Goal: Transaction & Acquisition: Purchase product/service

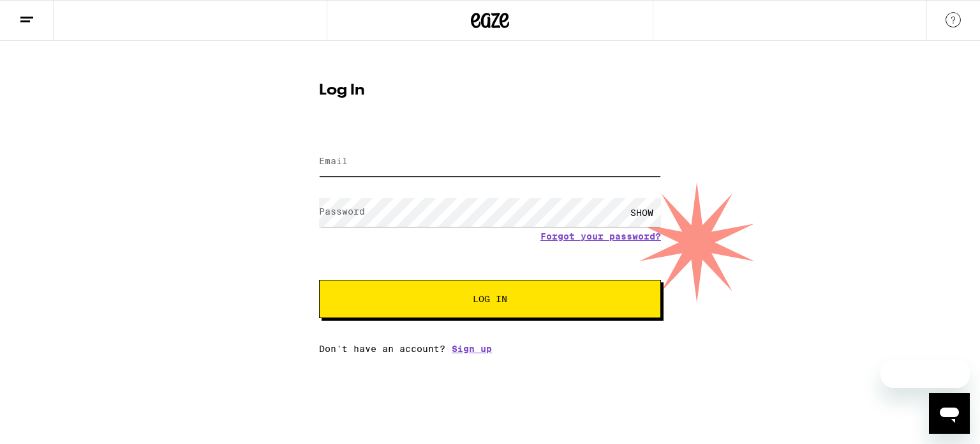
type input "[PERSON_NAME][EMAIL_ADDRESS][PERSON_NAME][DOMAIN_NAME]"
drag, startPoint x: 0, startPoint y: 0, endPoint x: 402, endPoint y: 288, distance: 494.5
click at [402, 288] on button "Log In" at bounding box center [490, 299] width 342 height 38
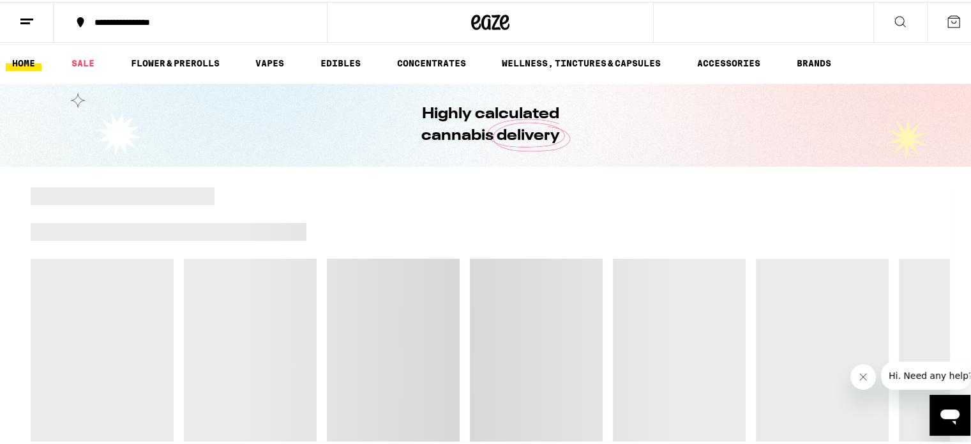
click at [571, 217] on div at bounding box center [490, 212] width 919 height 18
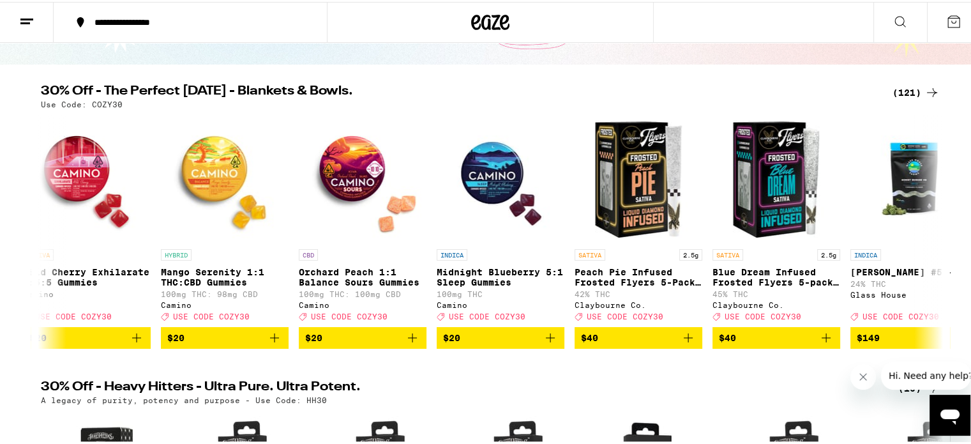
scroll to position [102, 0]
drag, startPoint x: 368, startPoint y: 258, endPoint x: 400, endPoint y: 73, distance: 187.8
click at [437, 218] on img "Open page for Midnight Blueberry 5:1 Sleep Gummies from Camino" at bounding box center [501, 177] width 128 height 128
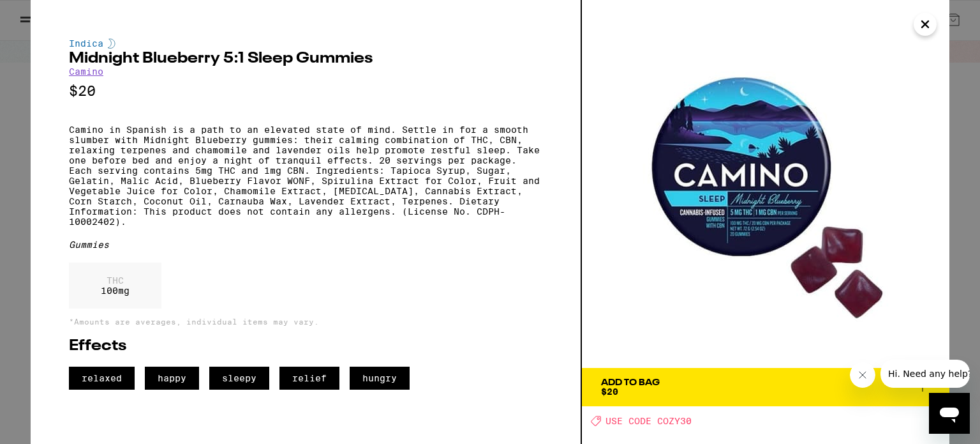
click at [932, 19] on icon "Close" at bounding box center [925, 24] width 15 height 19
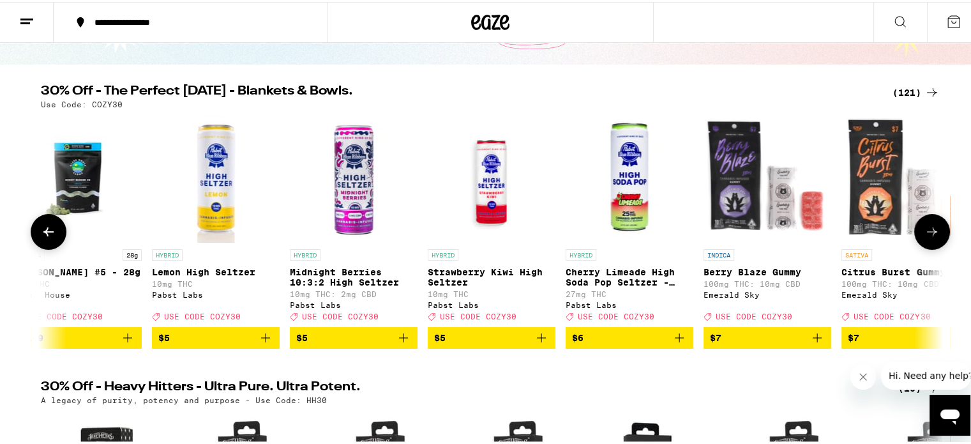
scroll to position [0, 1544]
click at [629, 198] on img "Open page for Cherry Limeade High Soda Pop Seltzer - 25mg from Pabst Labs" at bounding box center [629, 177] width 128 height 128
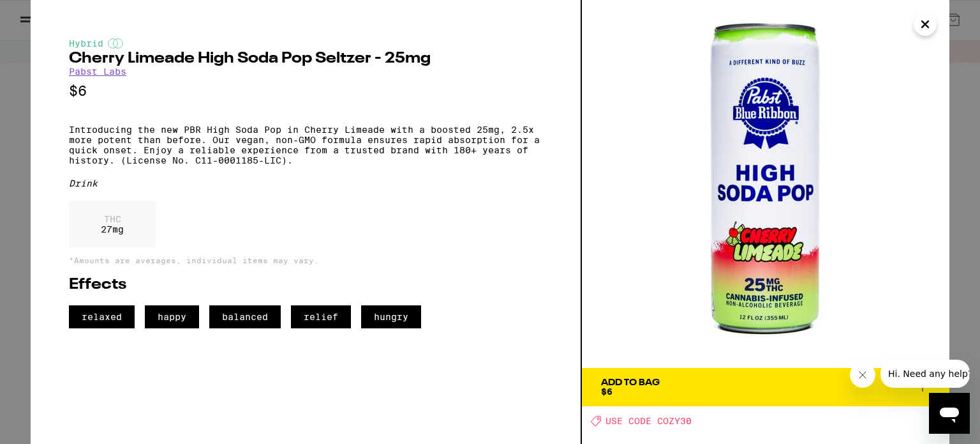
click at [931, 26] on icon "Close" at bounding box center [925, 24] width 15 height 19
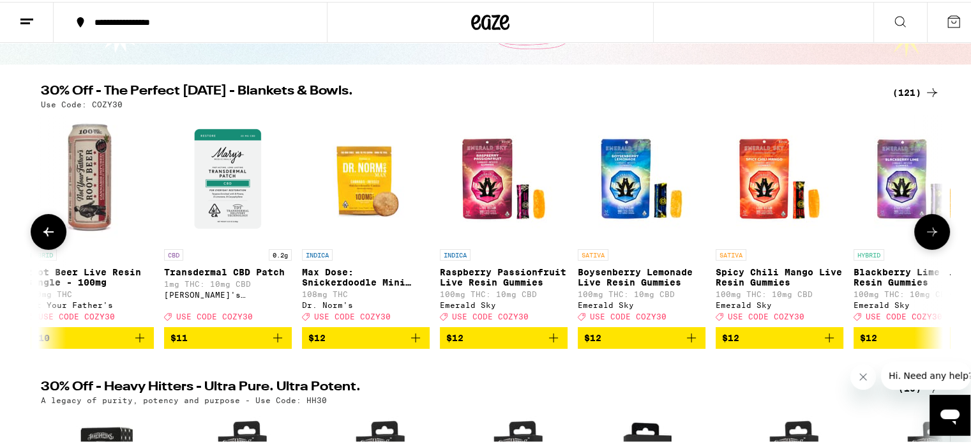
scroll to position [0, 4165]
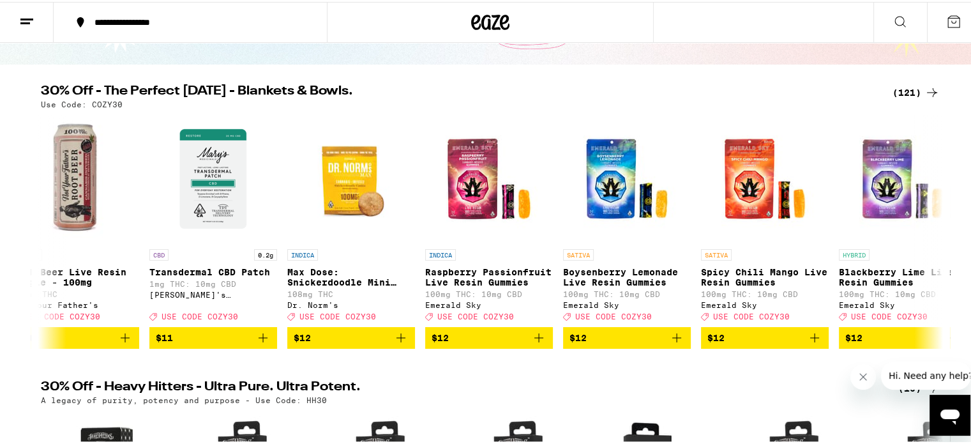
click at [924, 86] on icon at bounding box center [931, 90] width 15 height 15
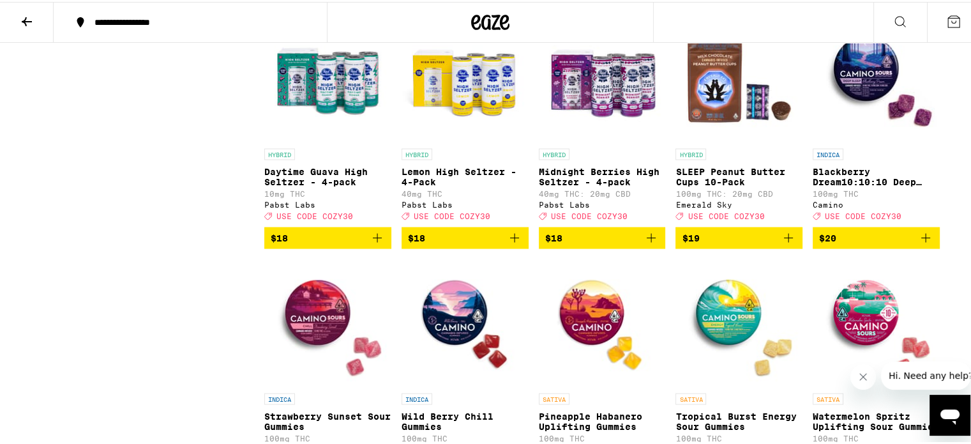
scroll to position [2370, 0]
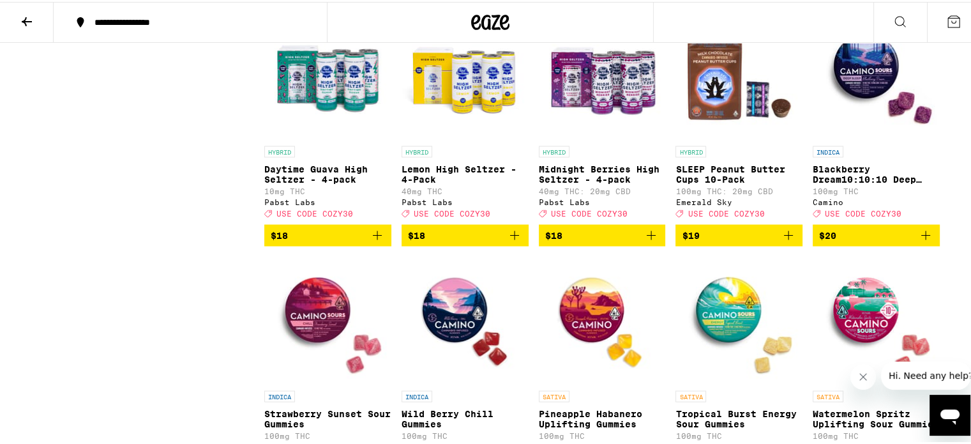
click at [385, 244] on button "$18" at bounding box center [327, 233] width 127 height 22
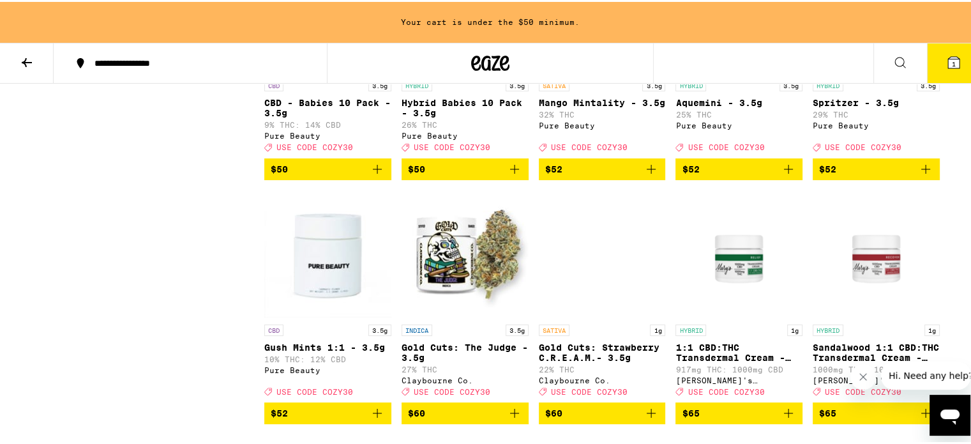
scroll to position [5159, 0]
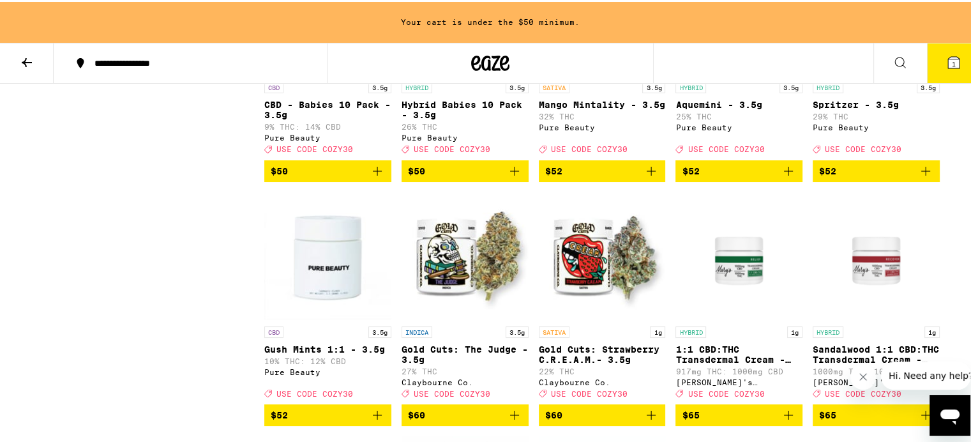
click at [649, 177] on icon "Add to bag" at bounding box center [650, 168] width 15 height 15
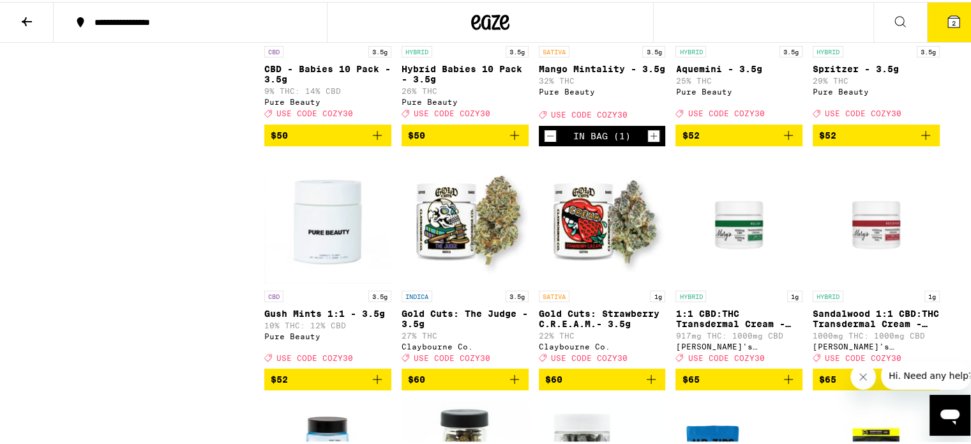
scroll to position [5156, 0]
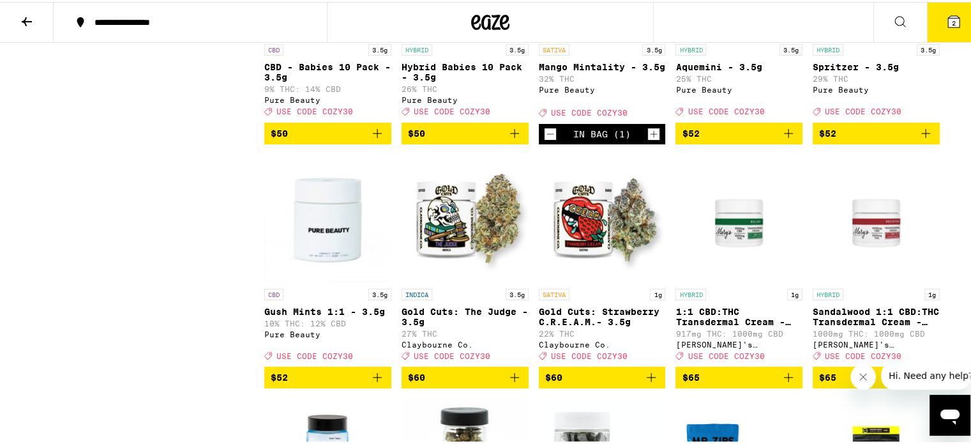
click at [928, 142] on button "$52" at bounding box center [875, 132] width 127 height 22
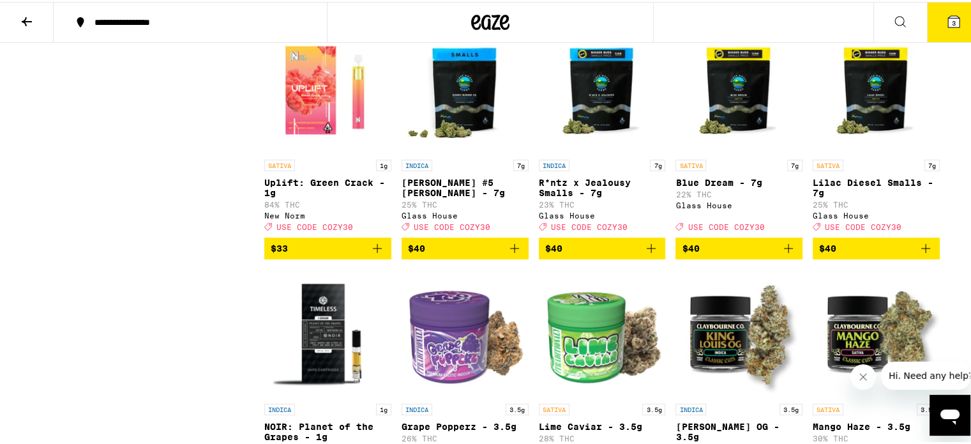
scroll to position [4339, 0]
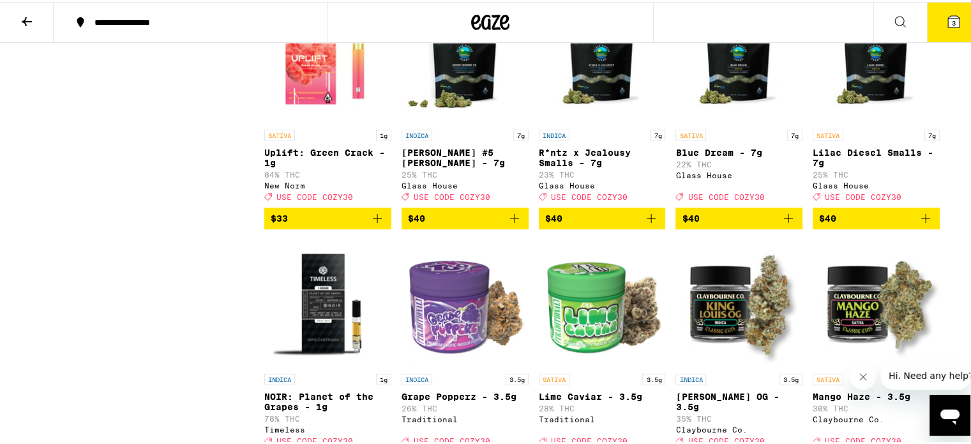
click at [375, 224] on icon "Add to bag" at bounding box center [377, 216] width 15 height 15
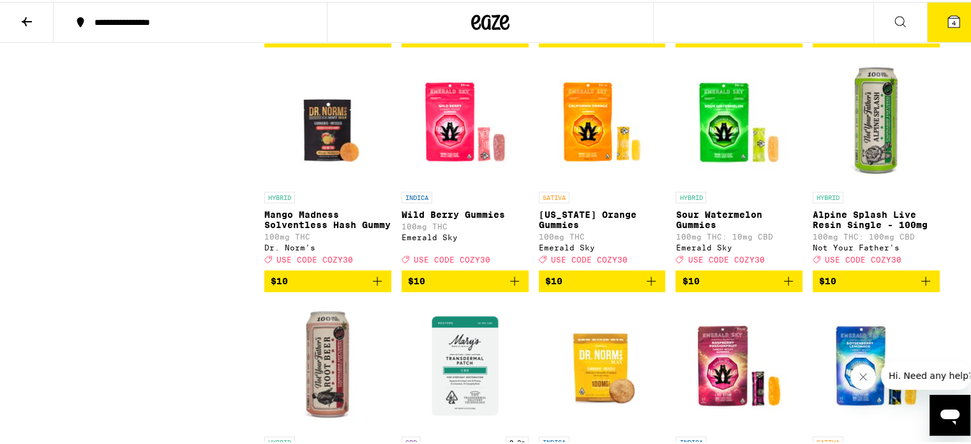
scroll to position [1328, 0]
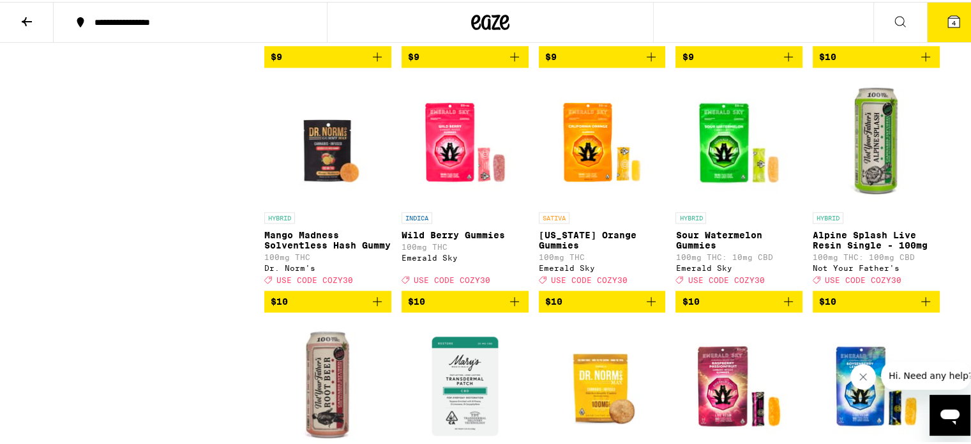
click at [894, 18] on icon at bounding box center [899, 19] width 15 height 15
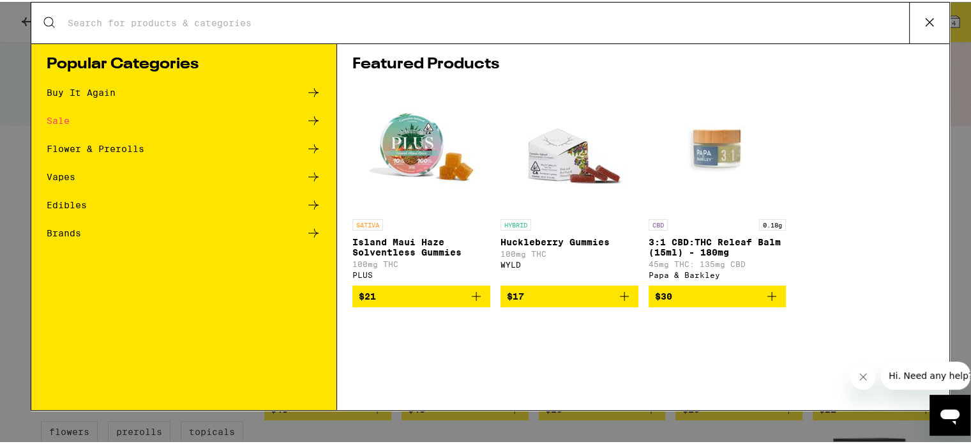
scroll to position [0, 0]
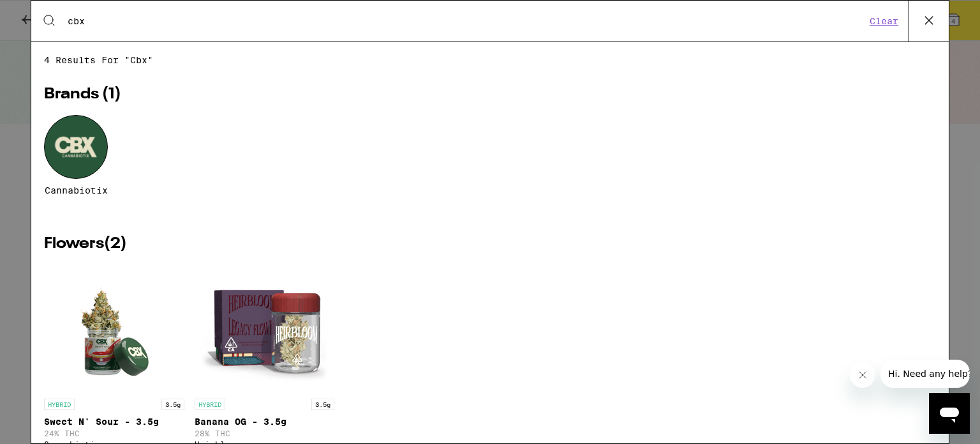
type input "cbx"
click at [64, 159] on div at bounding box center [76, 147] width 64 height 64
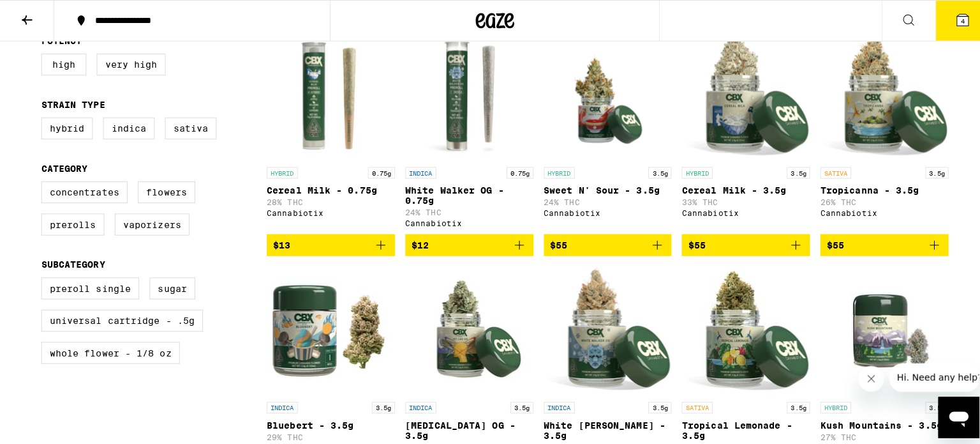
scroll to position [377, 0]
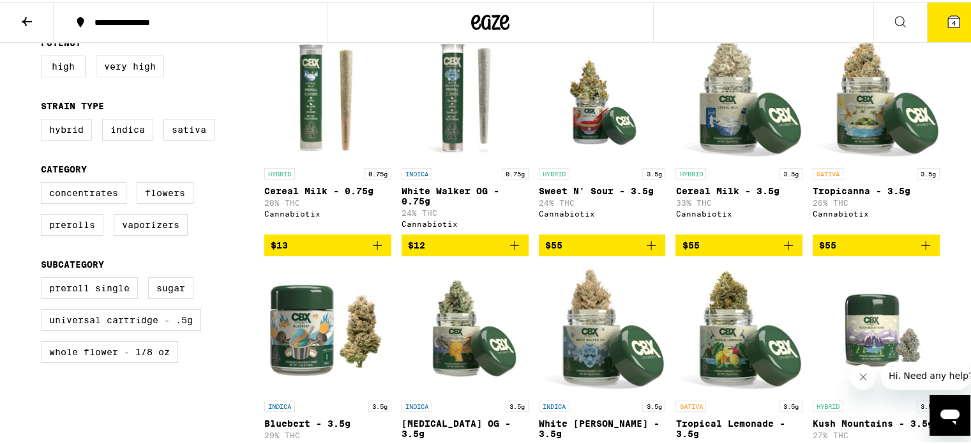
click at [382, 246] on button "$13" at bounding box center [327, 243] width 127 height 22
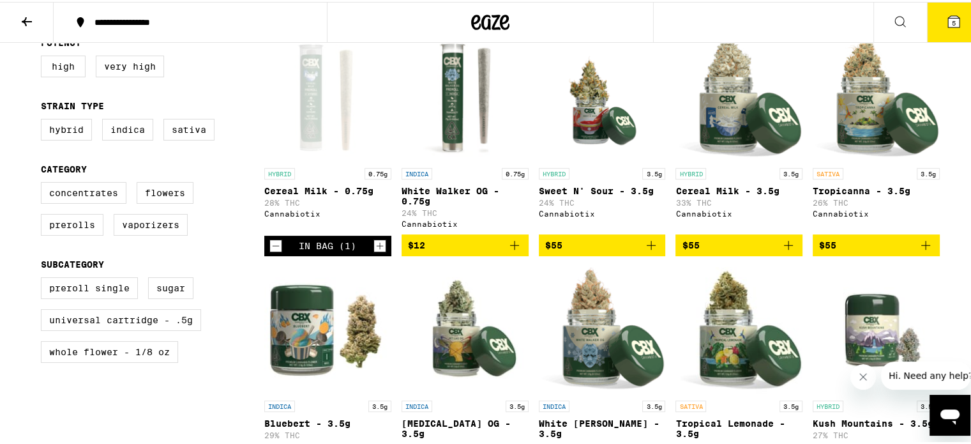
click at [952, 25] on span "5" at bounding box center [954, 21] width 4 height 8
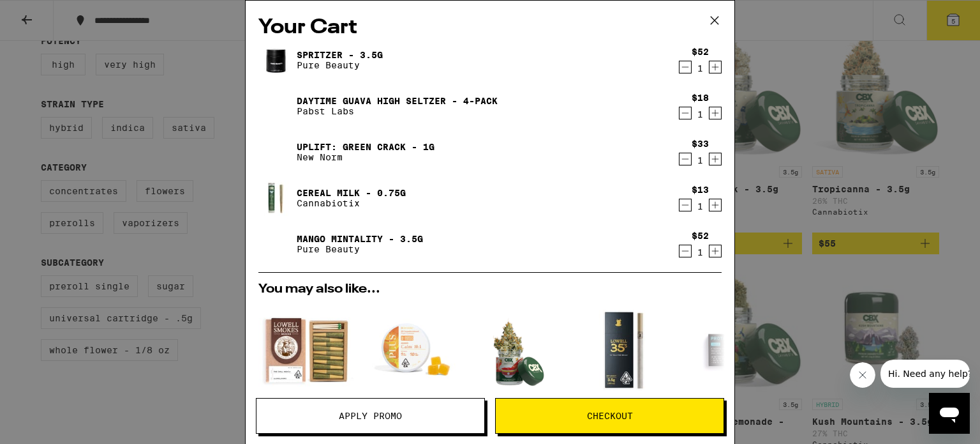
click at [597, 427] on button "Checkout" at bounding box center [609, 416] width 229 height 36
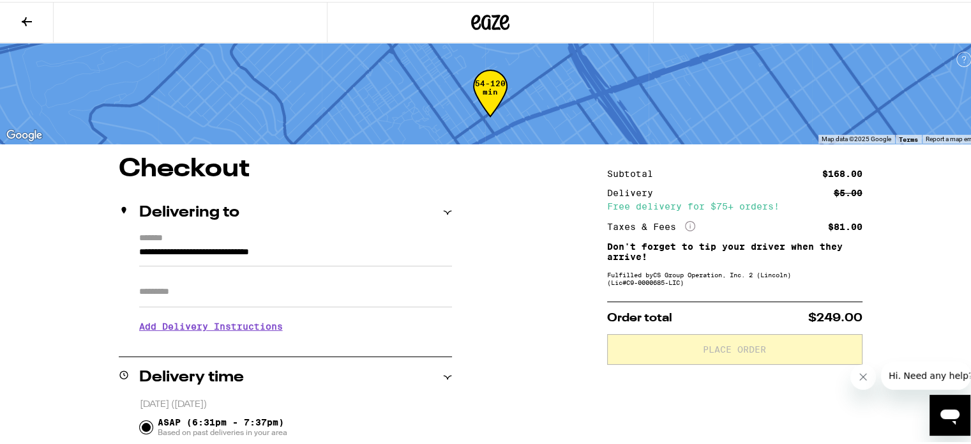
click at [250, 296] on input "Apt/Suite" at bounding box center [295, 289] width 313 height 31
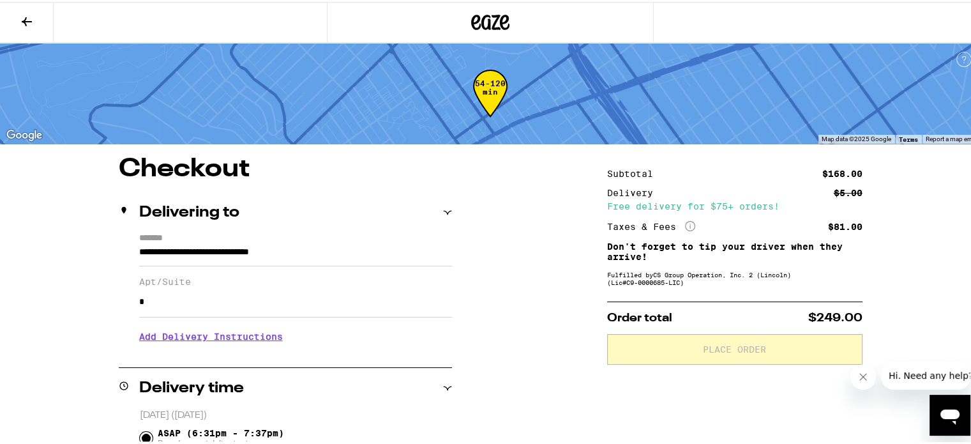
click at [266, 306] on input "*" at bounding box center [295, 300] width 313 height 31
type input "*"
click at [646, 316] on span "Order total" at bounding box center [639, 315] width 65 height 11
click at [726, 255] on p "Don't forget to tip your driver when they arrive!" at bounding box center [734, 249] width 255 height 20
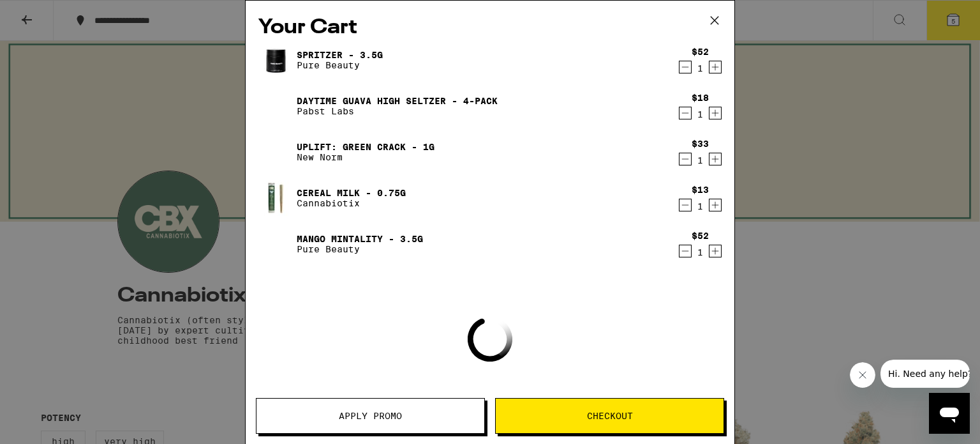
click at [290, 412] on span "Apply Promo" at bounding box center [371, 415] width 228 height 9
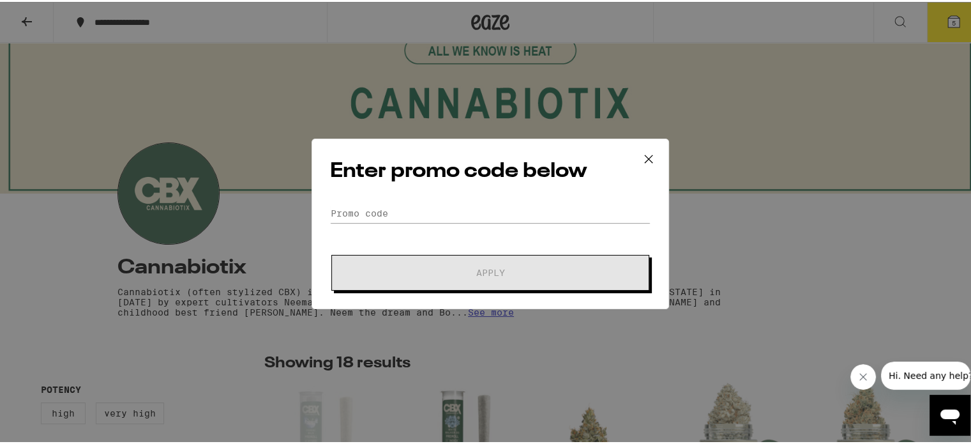
scroll to position [34, 0]
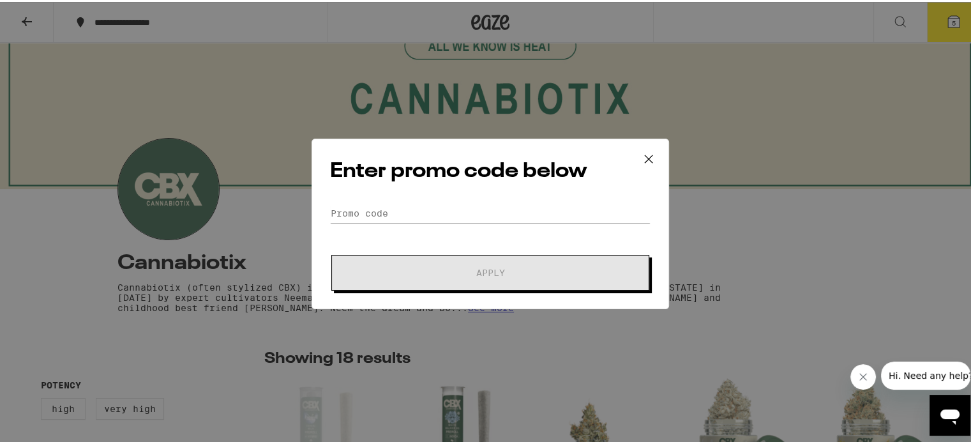
click at [26, 34] on div "Enter promo code below Promo Code Apply" at bounding box center [490, 222] width 980 height 444
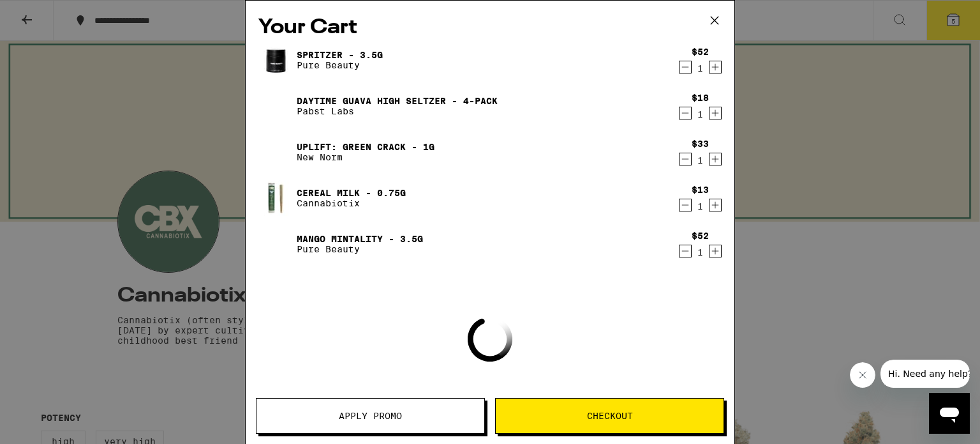
click at [116, 260] on div "Your Cart Spritzer - 3.5g Pure Beauty $52 1 Daytime Guava High [PERSON_NAME] - …" at bounding box center [490, 222] width 980 height 444
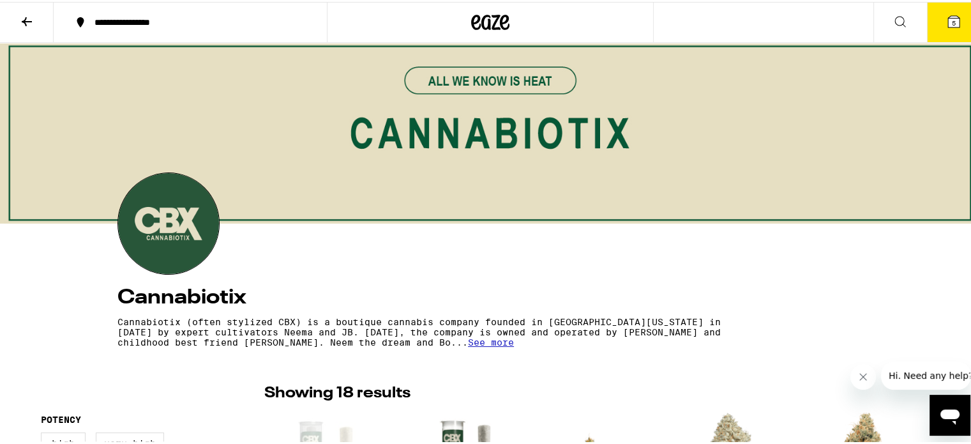
click at [1, 8] on button at bounding box center [27, 21] width 54 height 40
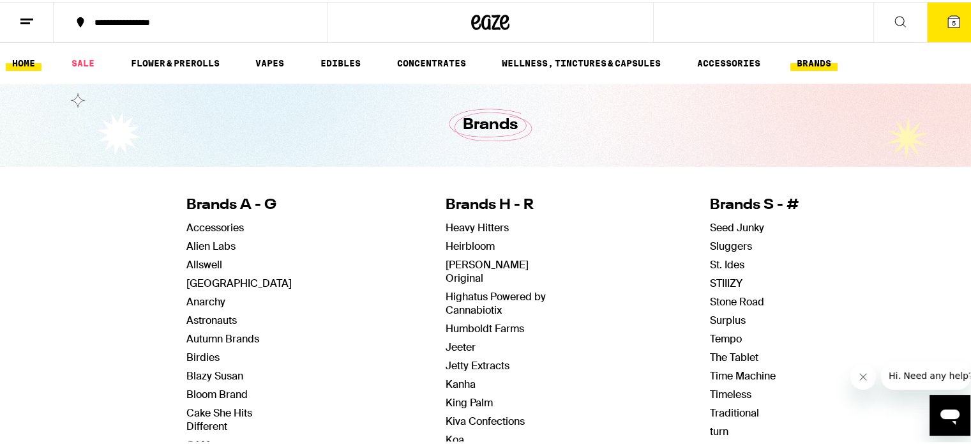
click at [28, 64] on link "HOME" at bounding box center [24, 61] width 36 height 15
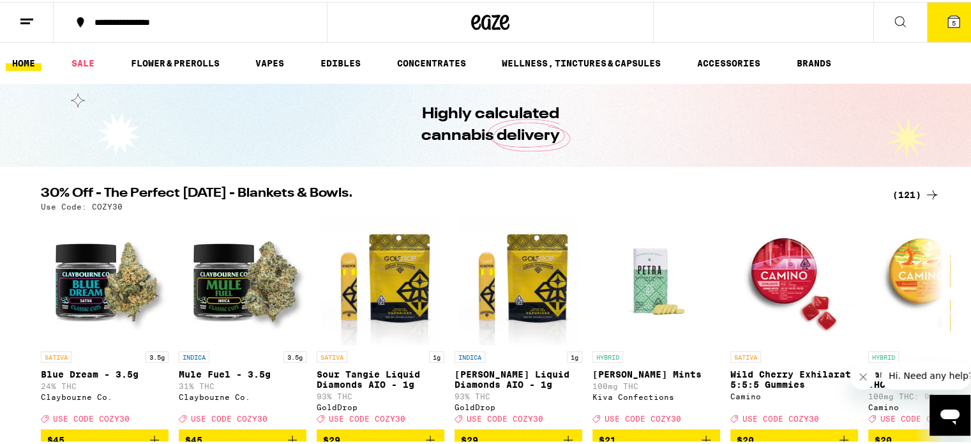
click at [948, 14] on icon at bounding box center [953, 19] width 11 height 11
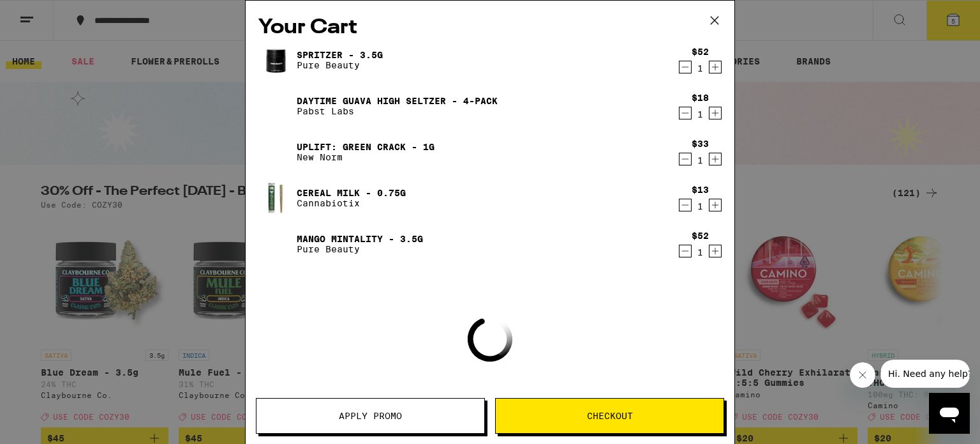
click at [348, 414] on span "Apply Promo" at bounding box center [370, 415] width 63 height 9
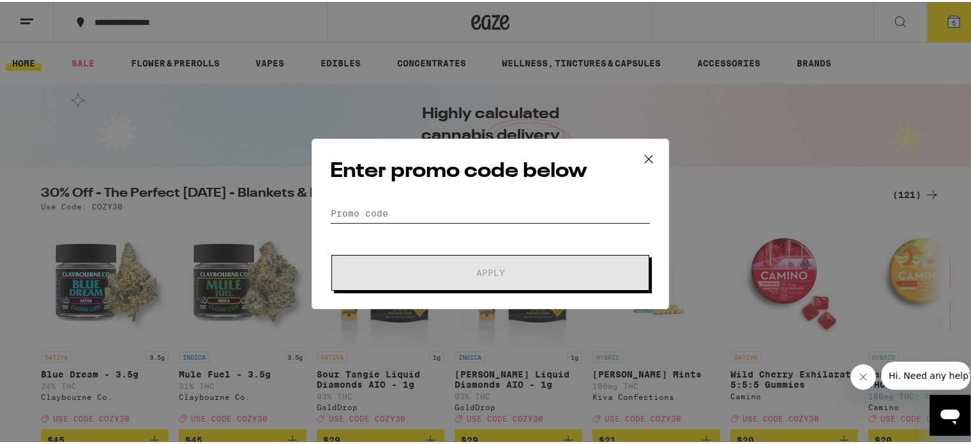
click at [352, 206] on input "Promo Code" at bounding box center [490, 211] width 320 height 19
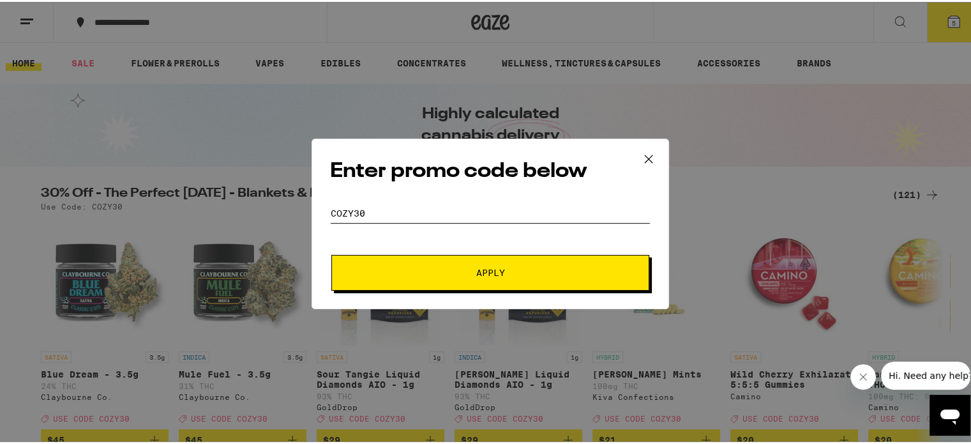
click at [331, 253] on button "Apply" at bounding box center [490, 271] width 318 height 36
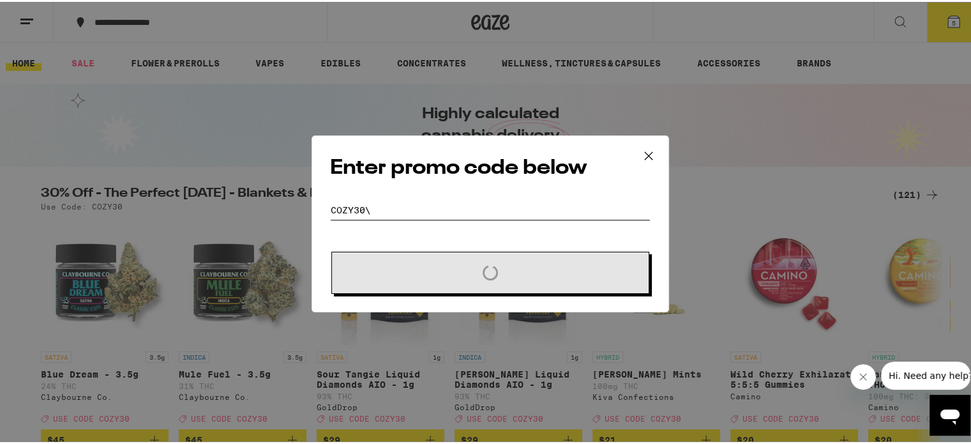
type input "cozy30"
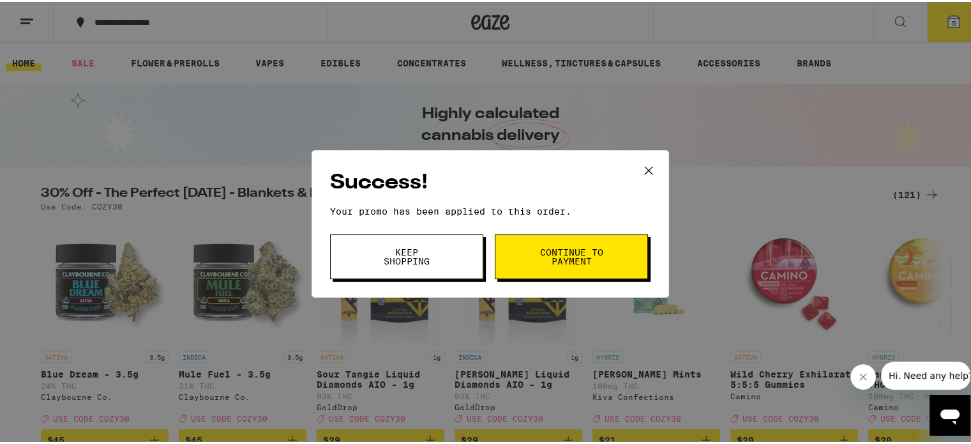
click at [575, 255] on span "Continue to payment" at bounding box center [571, 255] width 65 height 18
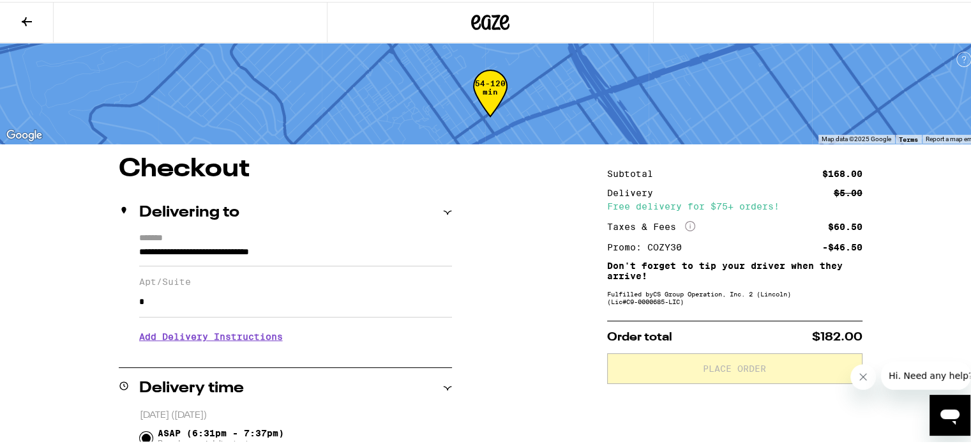
click at [34, 15] on icon at bounding box center [26, 19] width 15 height 15
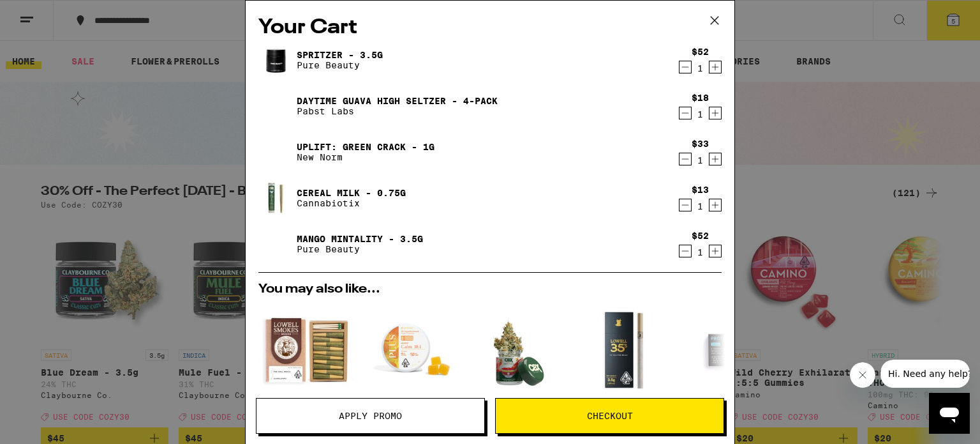
click at [680, 248] on icon "Decrement" at bounding box center [685, 250] width 11 height 15
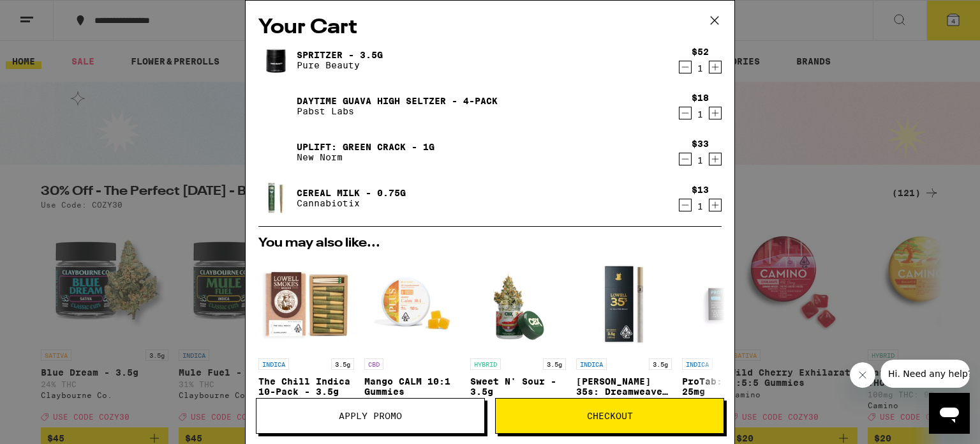
click at [712, 206] on icon "Increment" at bounding box center [715, 205] width 7 height 7
click at [569, 405] on button "Checkout" at bounding box center [609, 416] width 229 height 36
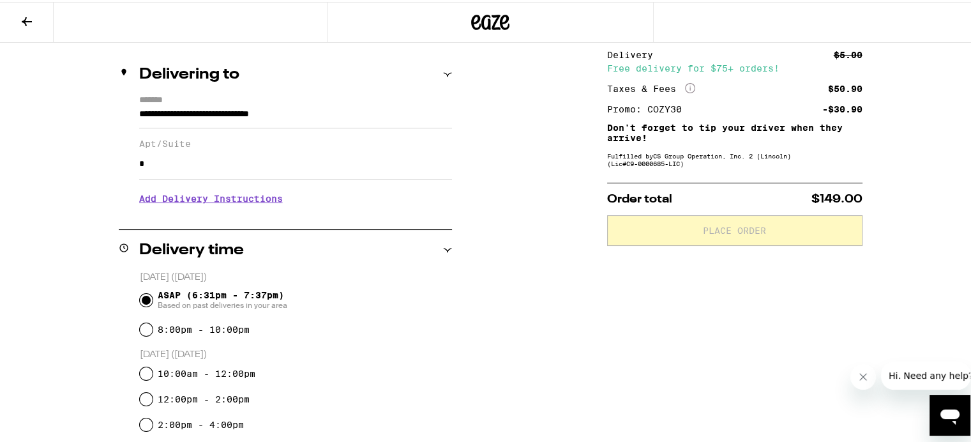
scroll to position [139, 0]
click at [258, 306] on span "Based on past deliveries in your area" at bounding box center [223, 302] width 130 height 10
click at [153, 303] on input "ASAP (6:31pm - 7:37pm) Based on past deliveries in your area" at bounding box center [146, 296] width 13 height 13
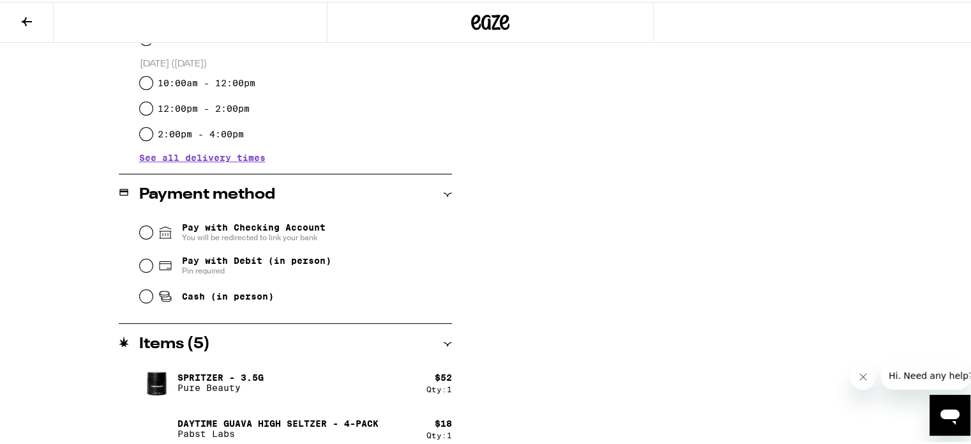
scroll to position [429, 0]
click at [272, 260] on span "Pay with Debit (in person)" at bounding box center [256, 258] width 149 height 10
click at [153, 260] on input "Pay with Debit (in person) Pin required" at bounding box center [146, 263] width 13 height 13
radio input "true"
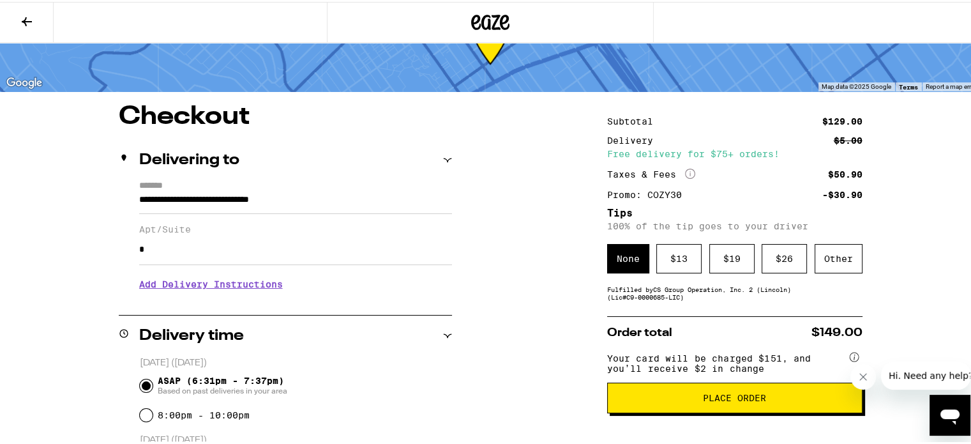
scroll to position [51, 0]
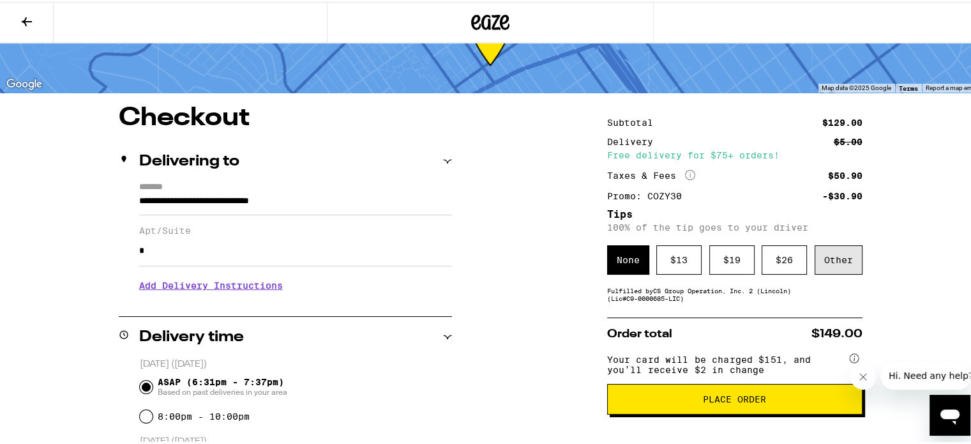
click at [845, 265] on div "Other" at bounding box center [838, 257] width 48 height 29
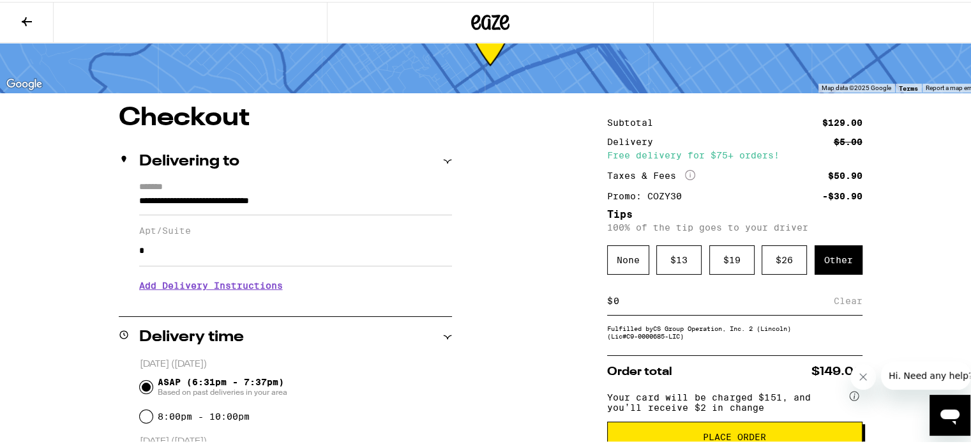
click at [695, 293] on div "$ Clear" at bounding box center [734, 299] width 255 height 29
click at [613, 296] on input at bounding box center [723, 298] width 221 height 11
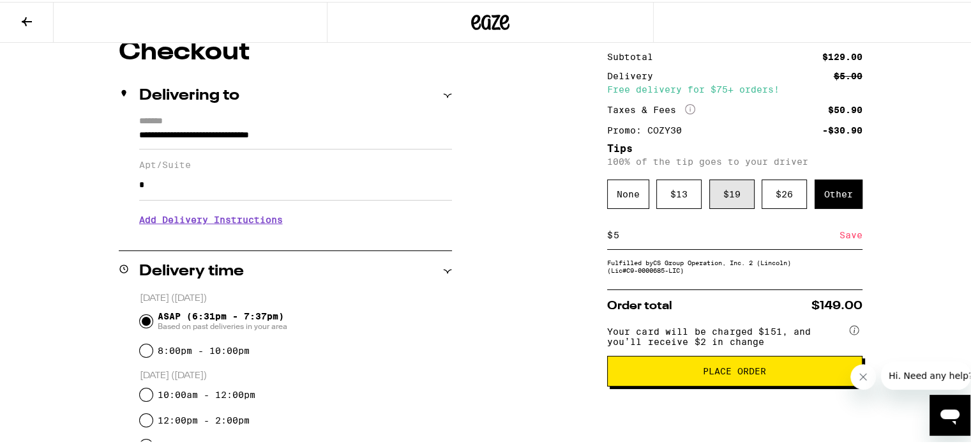
scroll to position [119, 0]
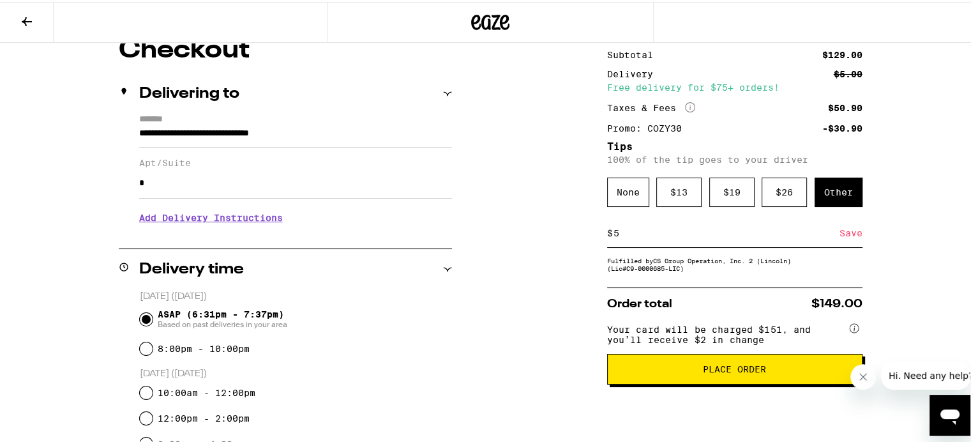
type input "5"
click at [766, 371] on span "Place Order" at bounding box center [735, 367] width 234 height 9
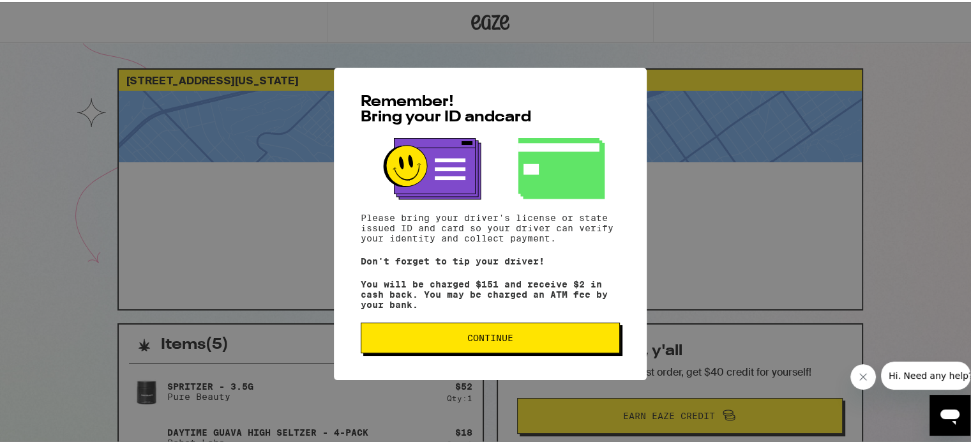
click at [522, 333] on button "Continue" at bounding box center [490, 335] width 259 height 31
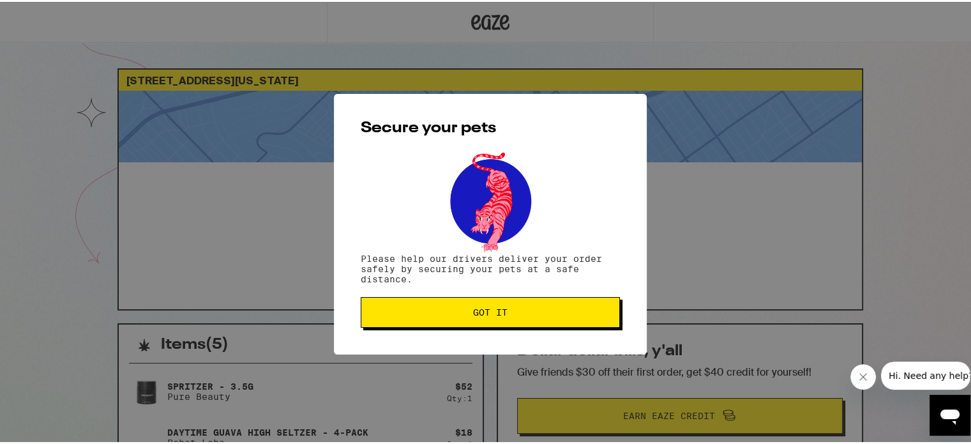
click at [521, 332] on div "Secure your pets Please help our drivers deliver your order safely by securing …" at bounding box center [490, 222] width 313 height 260
click at [518, 310] on span "Got it" at bounding box center [489, 310] width 237 height 9
